Goal: Check status: Check status

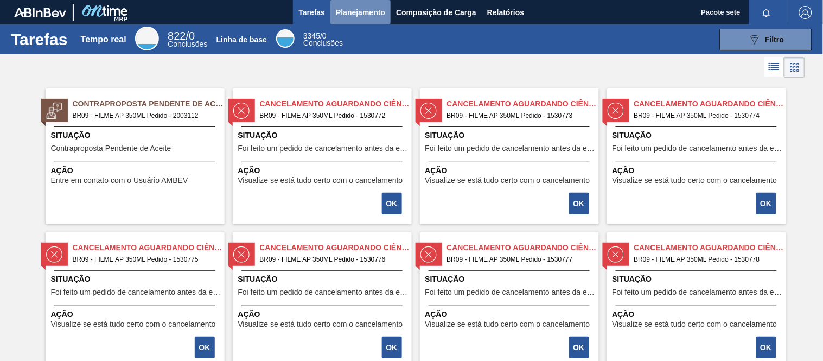
click at [359, 11] on font "Planejamento" at bounding box center [360, 12] width 49 height 9
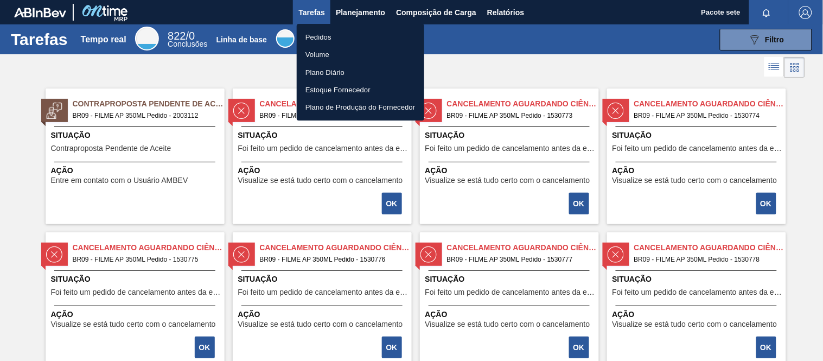
click at [330, 35] on font "Pedidos" at bounding box center [318, 37] width 26 height 8
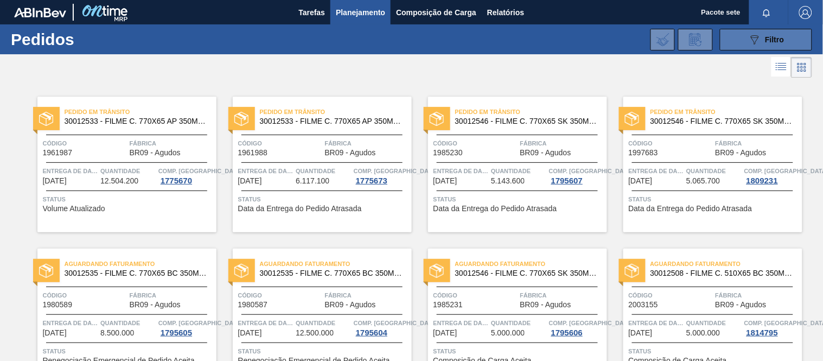
click at [753, 40] on icon "089F7B8B-B2A5-4AFE-B5C0-19BA573D28AC" at bounding box center [754, 39] width 13 height 13
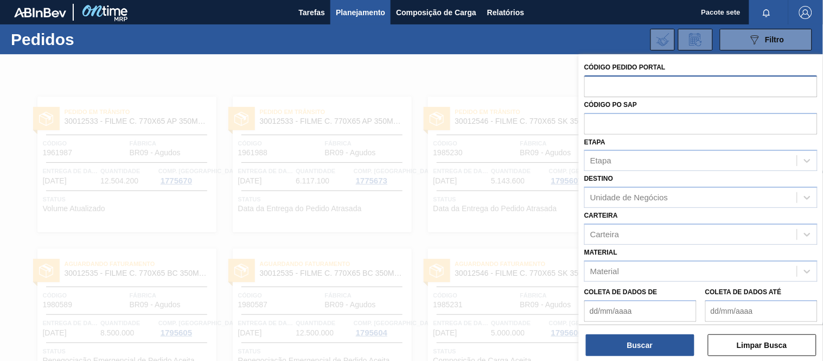
click at [660, 91] on input "text" at bounding box center [700, 85] width 233 height 21
paste input "1985231"
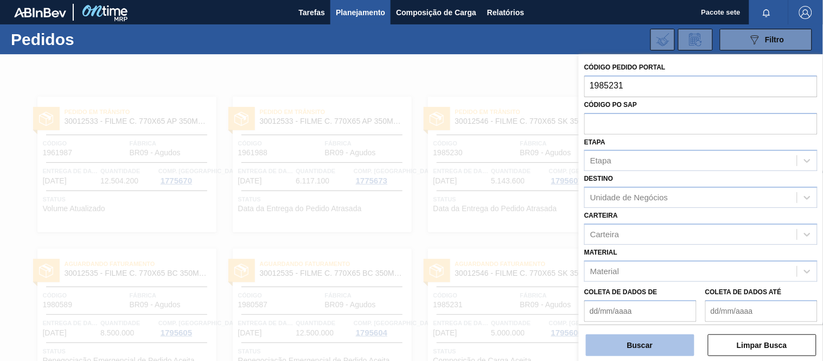
type input "1985231"
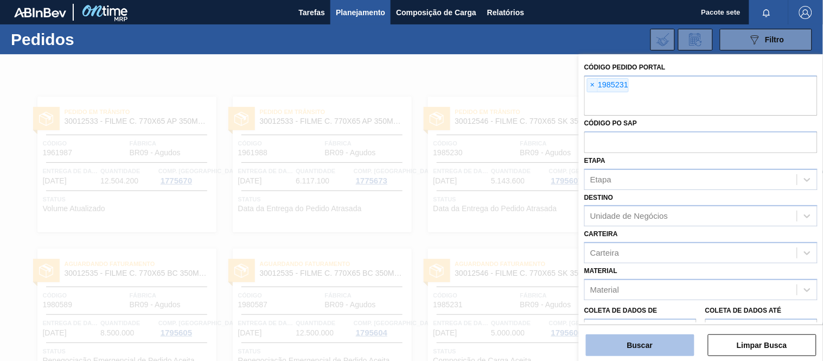
click at [646, 349] on button "Buscar" at bounding box center [640, 345] width 109 height 22
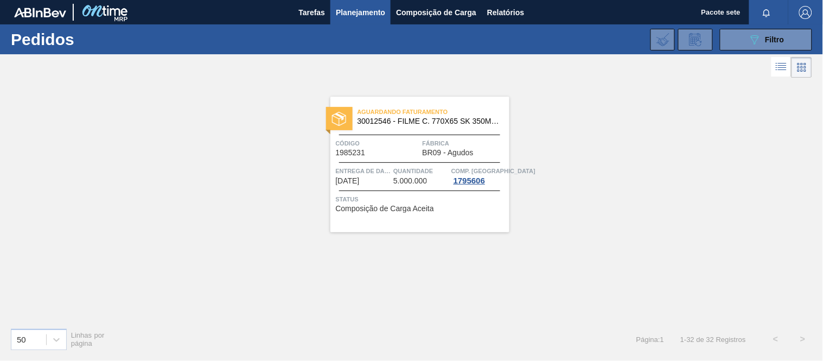
click at [452, 127] on div "Aguardando Faturamento 30012546 - FILME C. 770X65 SK 350ML C12 429" at bounding box center [419, 117] width 179 height 24
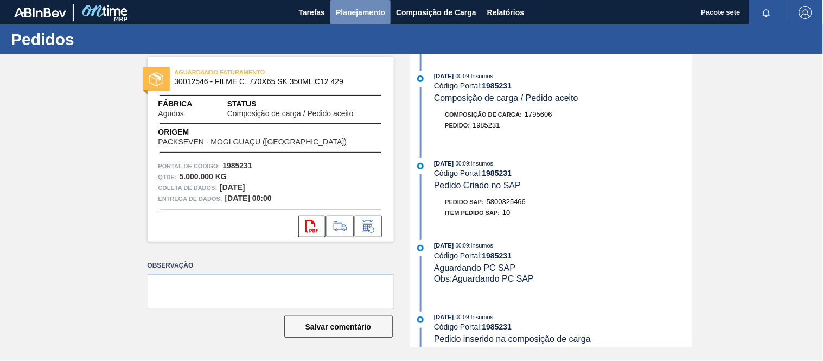
click at [356, 13] on font "Planejamento" at bounding box center [360, 12] width 49 height 9
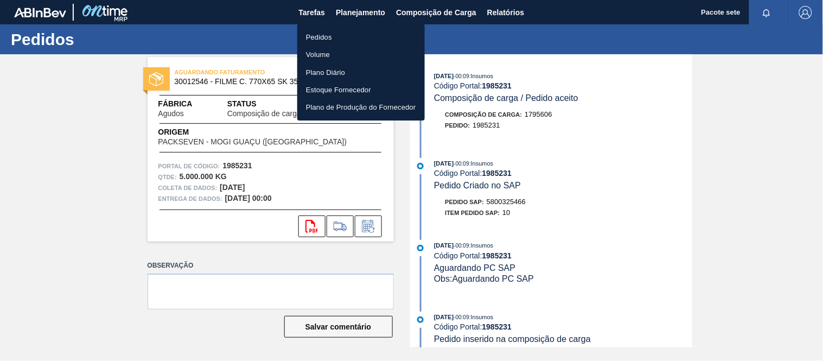
click at [622, 165] on div at bounding box center [411, 180] width 823 height 361
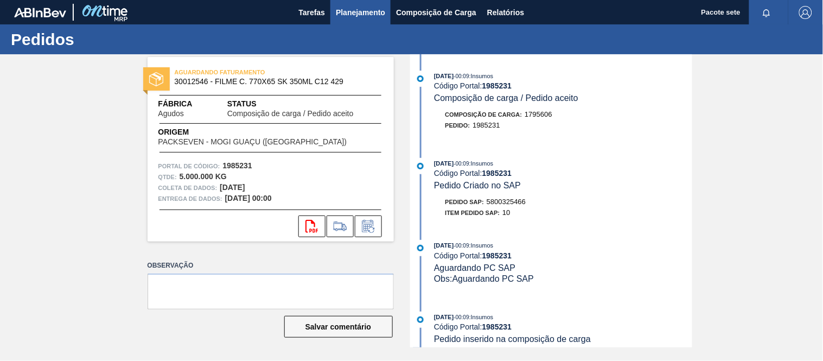
click at [364, 11] on font "Planejamento" at bounding box center [360, 12] width 49 height 9
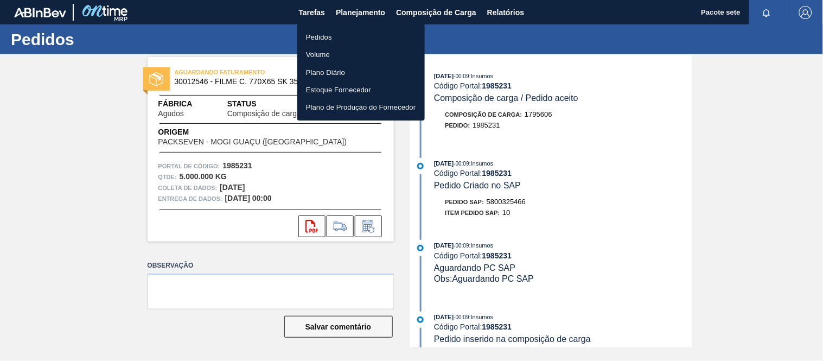
click at [314, 34] on font "Pedidos" at bounding box center [319, 37] width 26 height 8
